Goal: Task Accomplishment & Management: Manage account settings

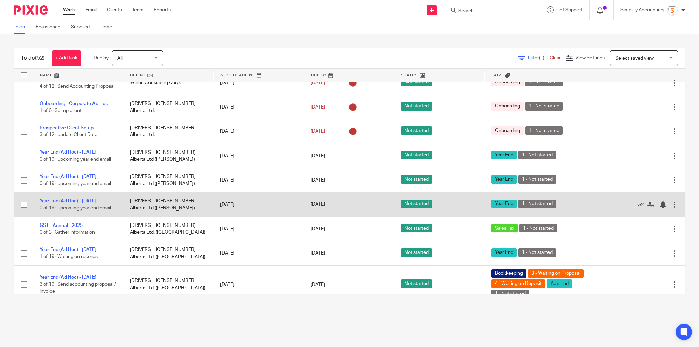
scroll to position [764, 0]
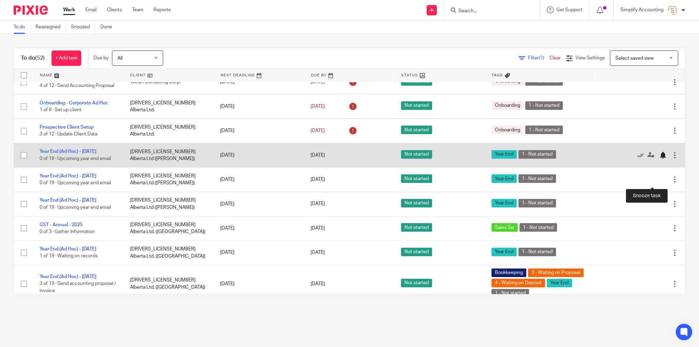
click at [659, 159] on div at bounding box center [662, 155] width 7 height 7
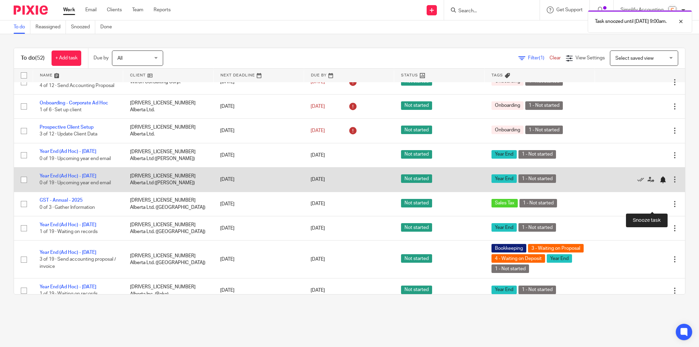
click at [659, 183] on div at bounding box center [662, 179] width 7 height 7
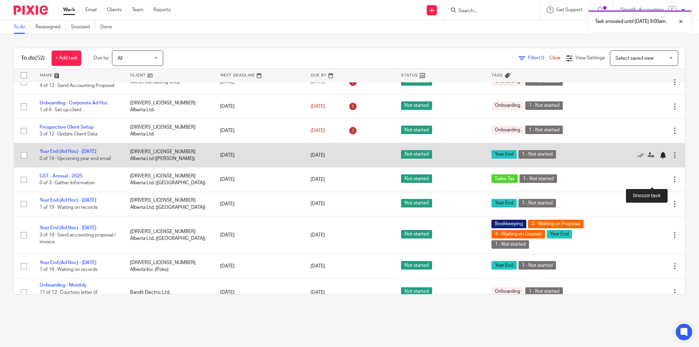
click at [659, 159] on div at bounding box center [662, 155] width 7 height 7
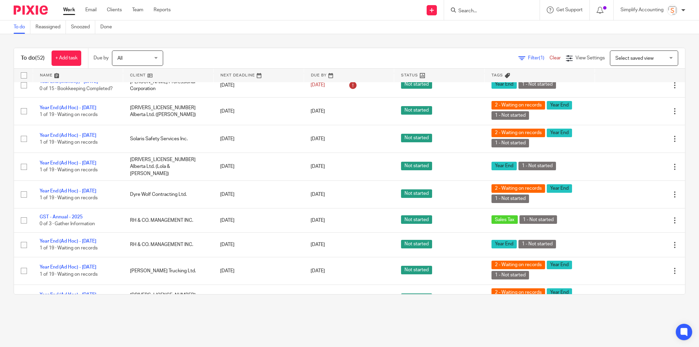
scroll to position [1010, 0]
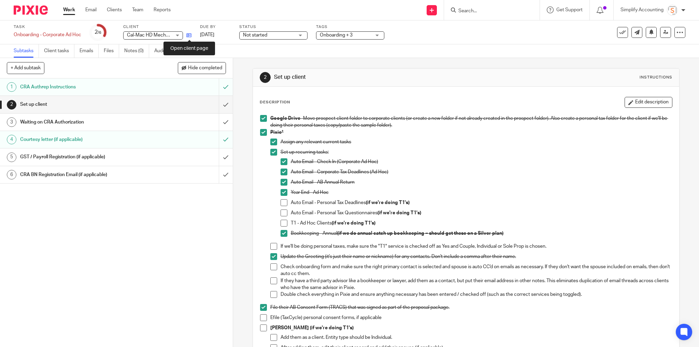
click at [189, 35] on icon at bounding box center [188, 35] width 5 height 5
click at [189, 36] on icon at bounding box center [188, 35] width 5 height 5
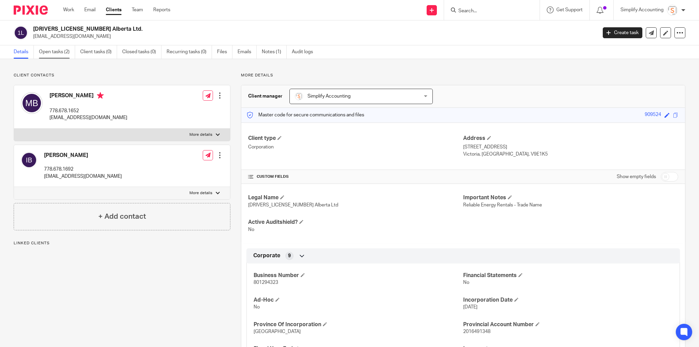
click at [59, 54] on link "Open tasks (2)" at bounding box center [57, 51] width 36 height 13
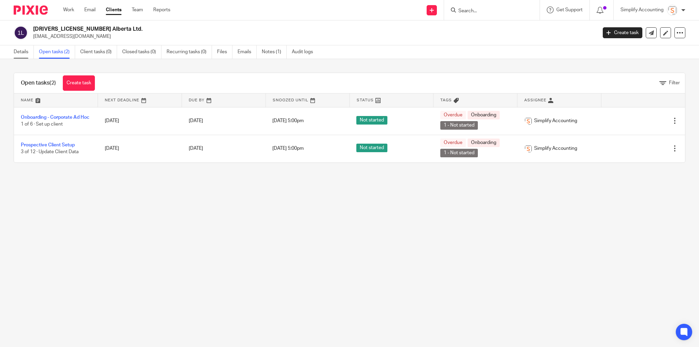
click at [25, 50] on link "Details" at bounding box center [24, 51] width 20 height 13
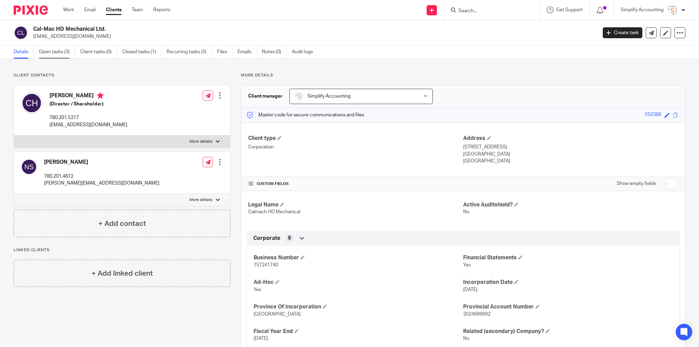
click at [59, 51] on link "Open tasks (3)" at bounding box center [57, 51] width 36 height 13
